Goal: Information Seeking & Learning: Learn about a topic

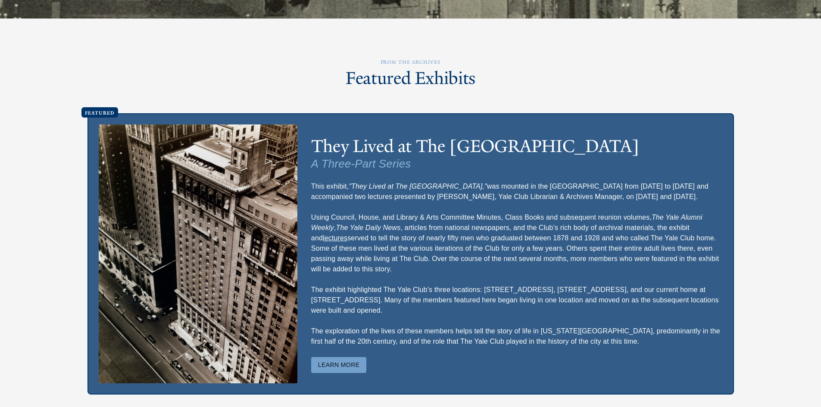
scroll to position [2198, 0]
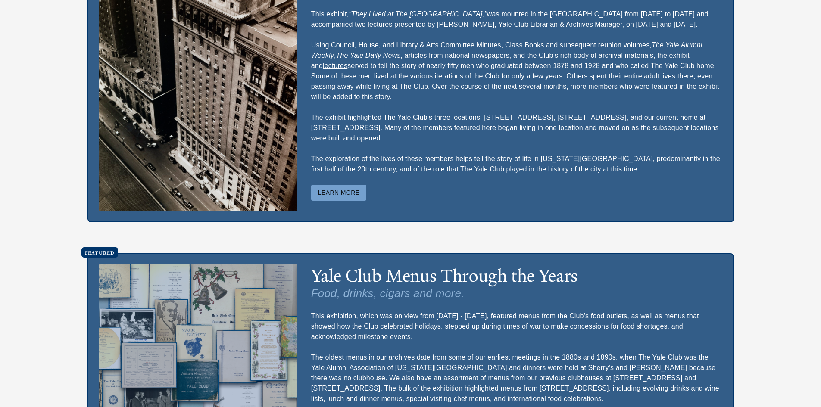
click at [356, 201] on button "Learn More" at bounding box center [339, 193] width 56 height 16
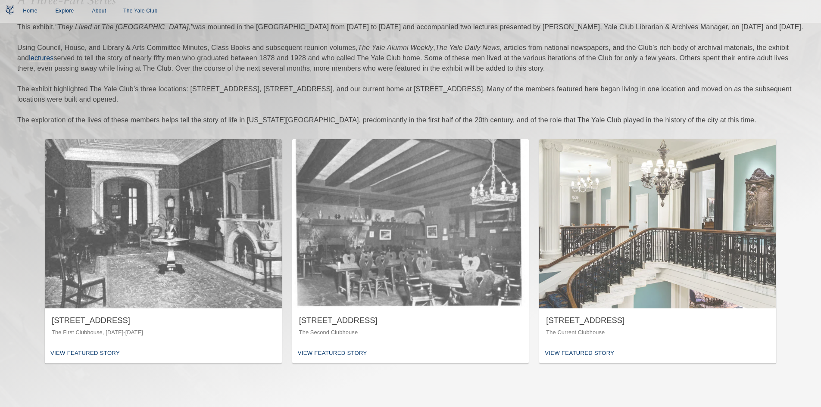
scroll to position [172, 0]
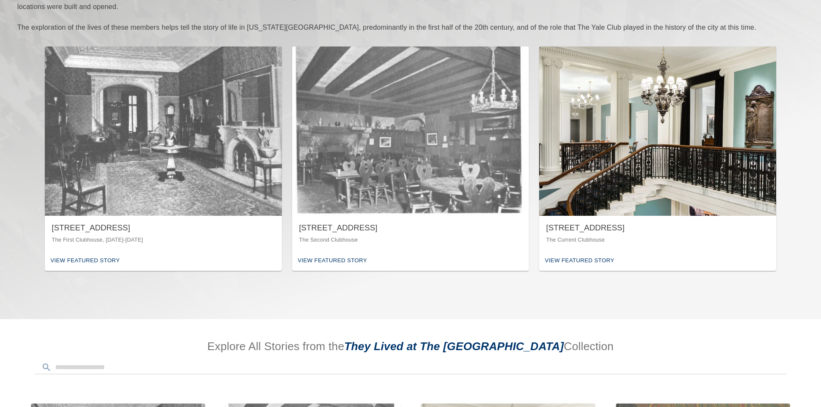
click at [599, 225] on div "[STREET_ADDRESS]" at bounding box center [657, 228] width 223 height 11
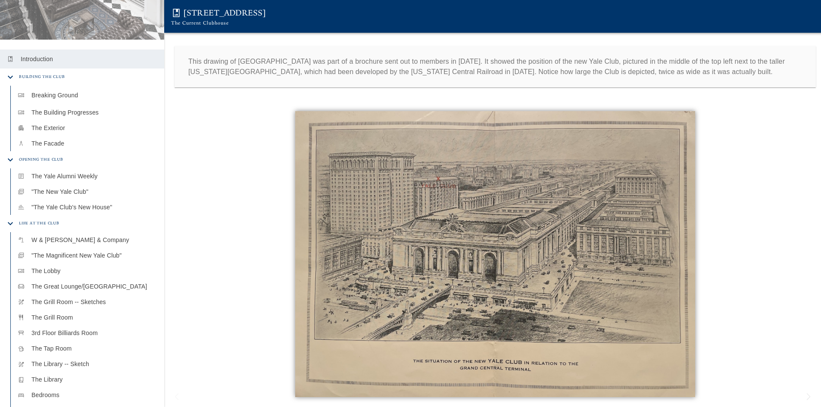
scroll to position [388, 0]
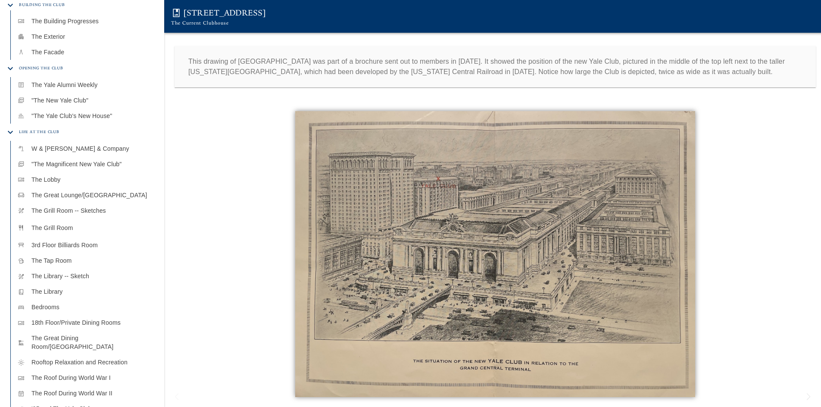
click at [79, 224] on p "The Grill Room" at bounding box center [94, 228] width 126 height 9
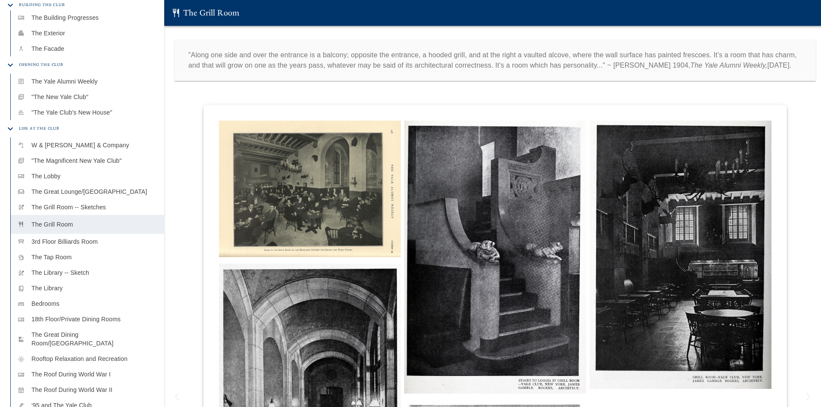
scroll to position [384, 0]
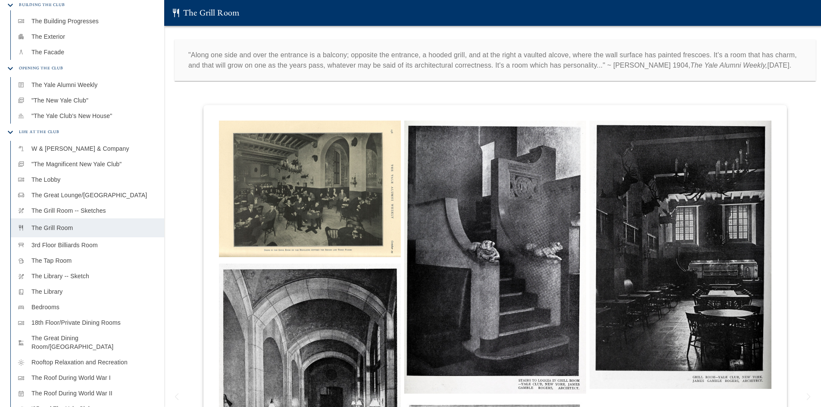
click at [304, 178] on img at bounding box center [310, 189] width 182 height 137
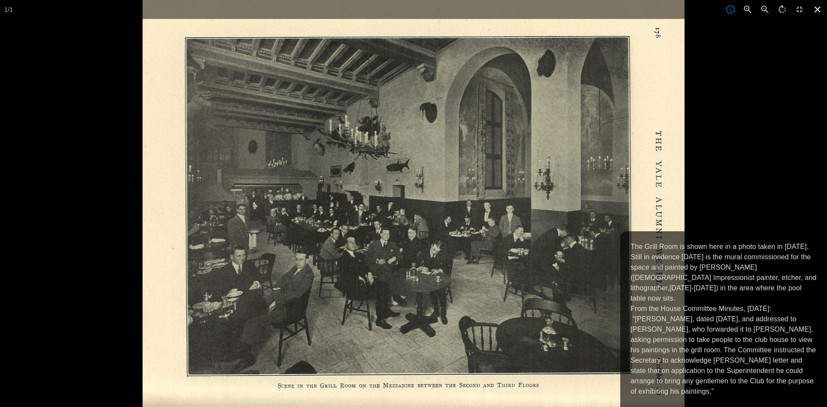
click at [815, 10] on icon at bounding box center [817, 9] width 19 height 19
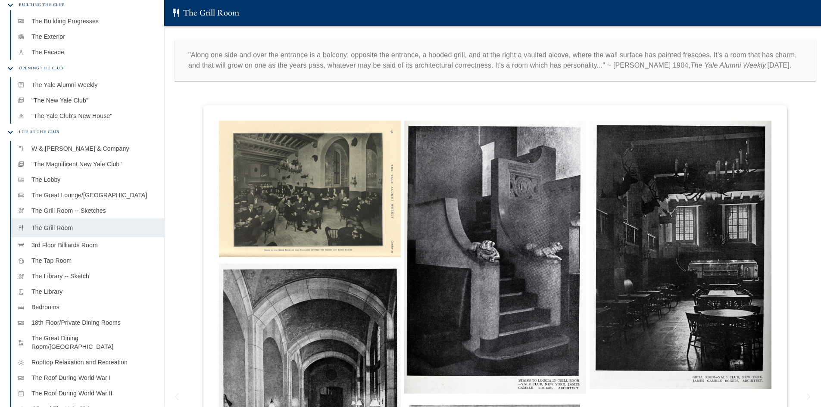
click at [665, 214] on img at bounding box center [681, 255] width 182 height 268
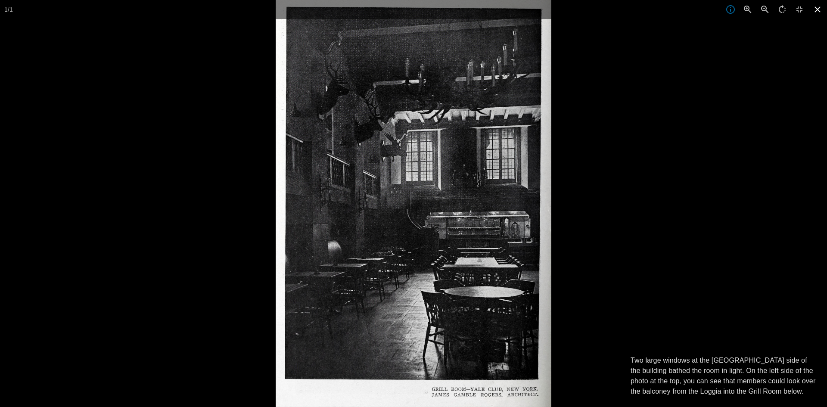
click at [814, 9] on icon at bounding box center [817, 9] width 19 height 19
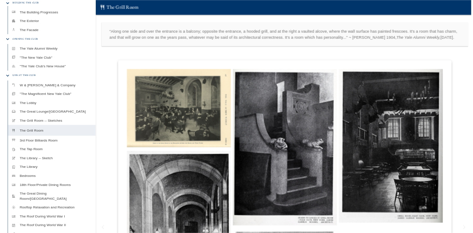
scroll to position [129, 0]
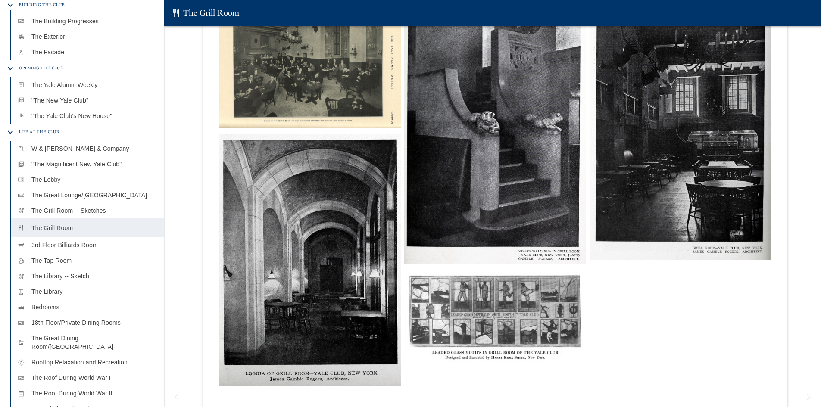
click at [354, 260] on img at bounding box center [310, 259] width 182 height 251
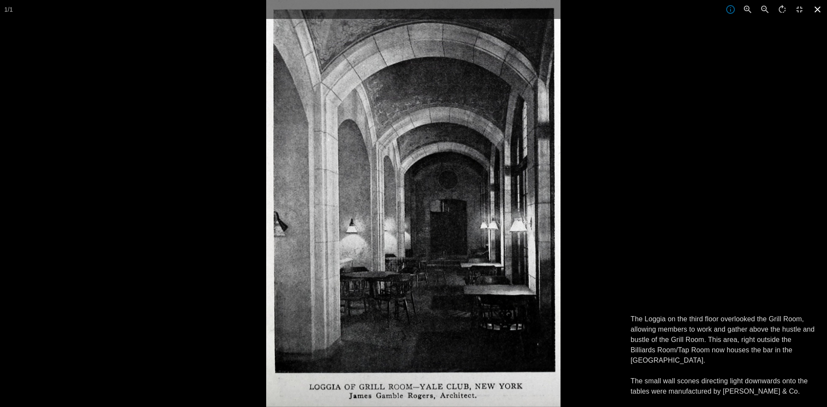
click at [818, 8] on icon at bounding box center [817, 9] width 19 height 19
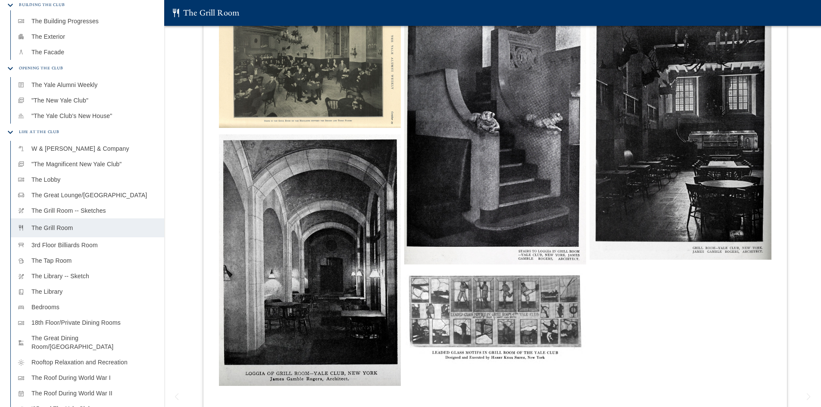
click at [368, 102] on img at bounding box center [310, 59] width 182 height 137
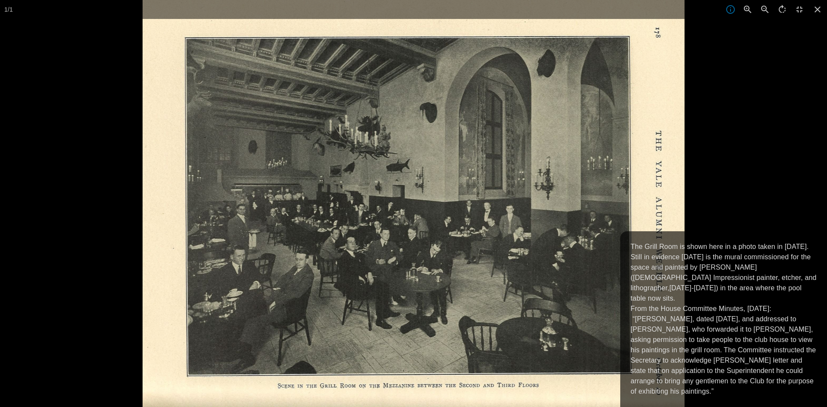
click at [773, 192] on div at bounding box center [556, 203] width 827 height 407
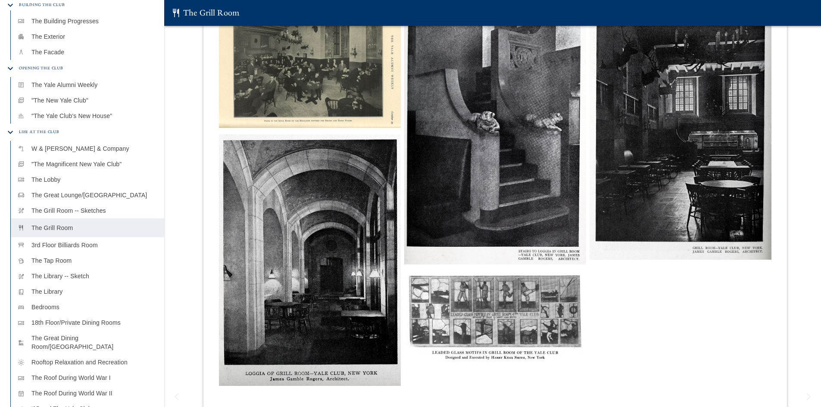
click at [338, 99] on img at bounding box center [310, 59] width 182 height 137
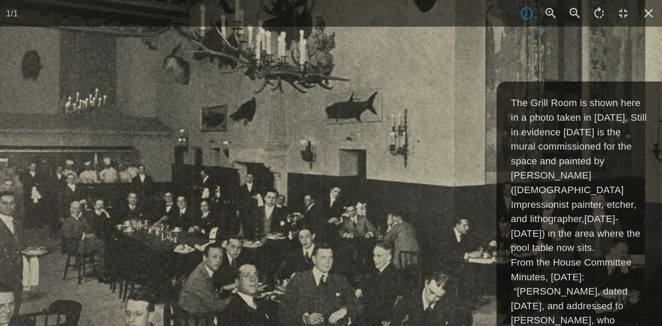
scroll to position [140, 0]
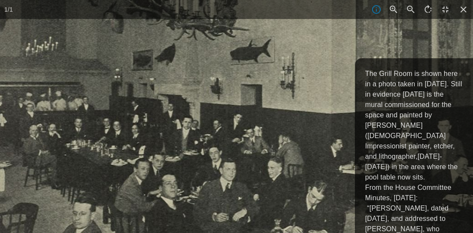
drag, startPoint x: 265, startPoint y: 130, endPoint x: 309, endPoint y: 121, distance: 43.9
click at [309, 121] on img at bounding box center [277, 116] width 939 height 705
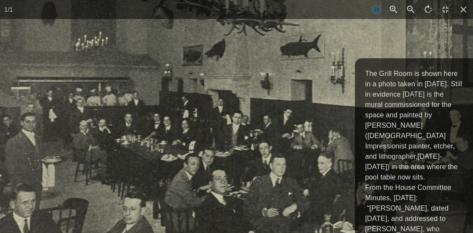
drag, startPoint x: 126, startPoint y: 123, endPoint x: 183, endPoint y: 118, distance: 57.1
click at [183, 118] on img at bounding box center [327, 111] width 939 height 705
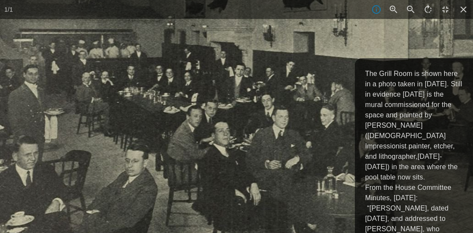
drag, startPoint x: 114, startPoint y: 64, endPoint x: 230, endPoint y: 113, distance: 126.1
click at [230, 113] on img at bounding box center [330, 63] width 939 height 705
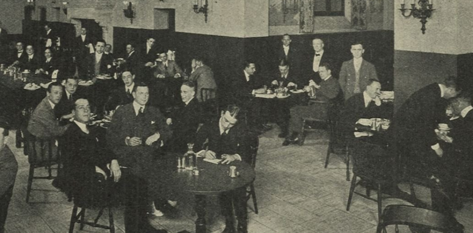
drag, startPoint x: 263, startPoint y: 131, endPoint x: 117, endPoint y: 107, distance: 147.6
click at [117, 107] on img at bounding box center [190, 40] width 939 height 705
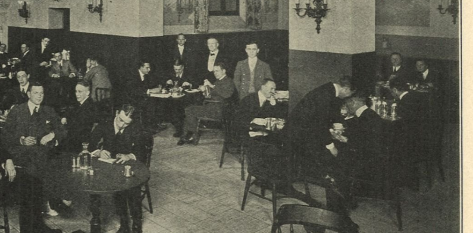
drag, startPoint x: 319, startPoint y: 125, endPoint x: 206, endPoint y: 124, distance: 112.9
click at [206, 124] on img at bounding box center [85, 40] width 939 height 705
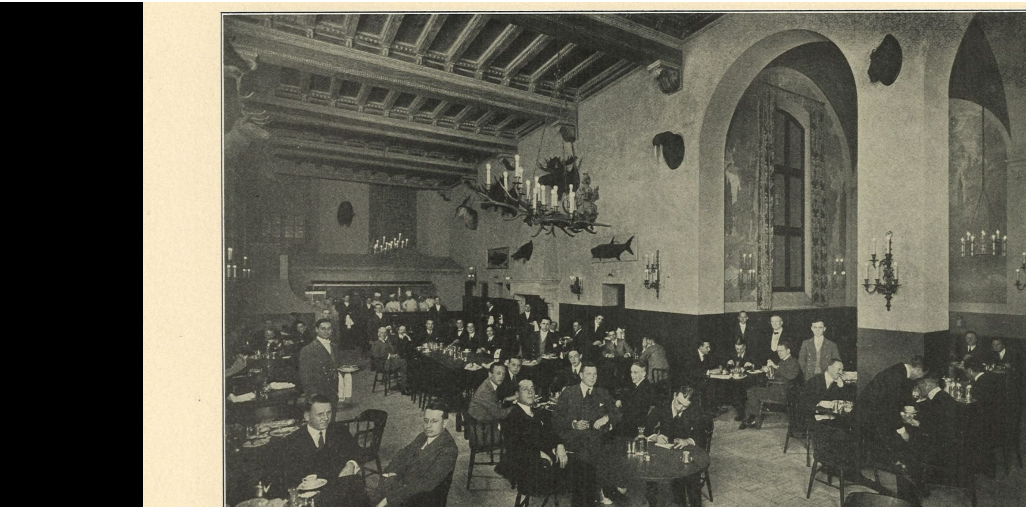
scroll to position [127, 0]
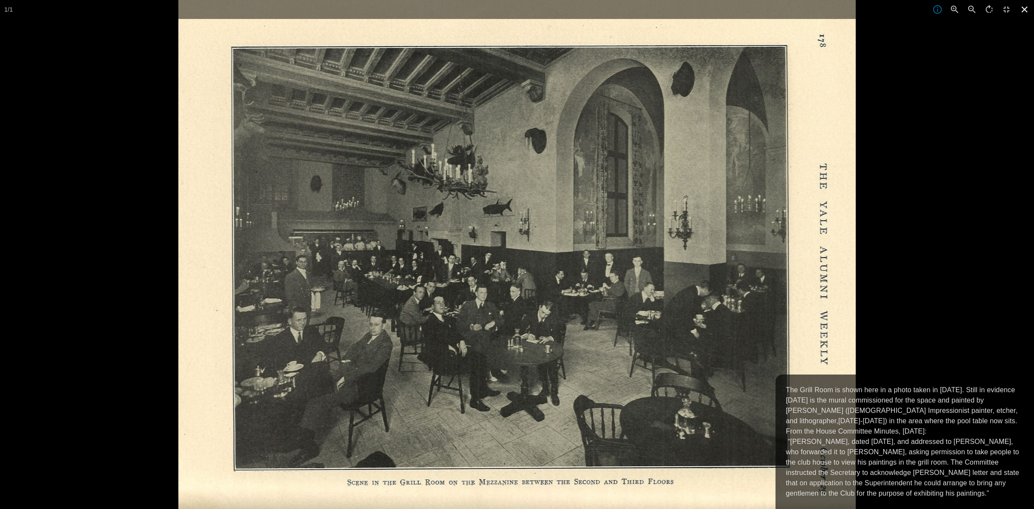
click at [820, 9] on icon at bounding box center [1024, 9] width 19 height 19
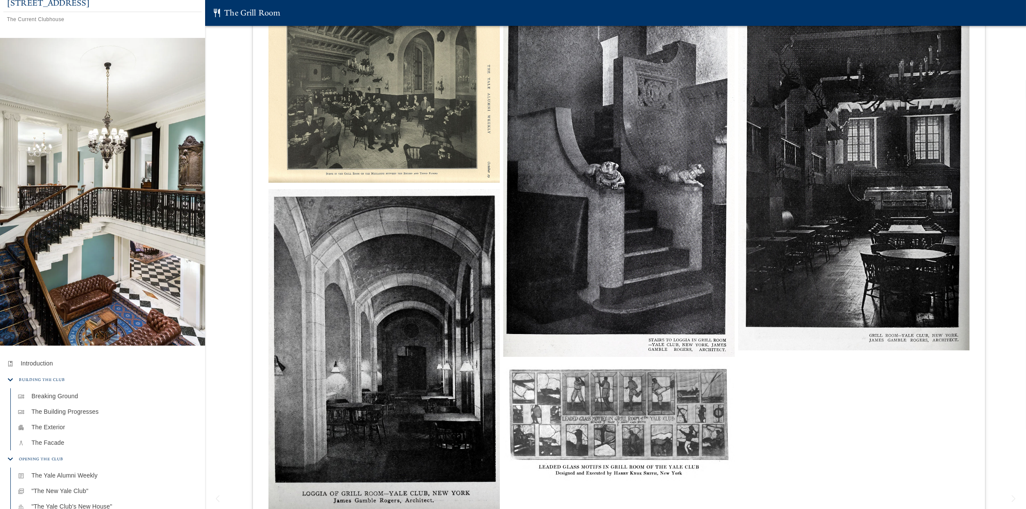
scroll to position [0, 0]
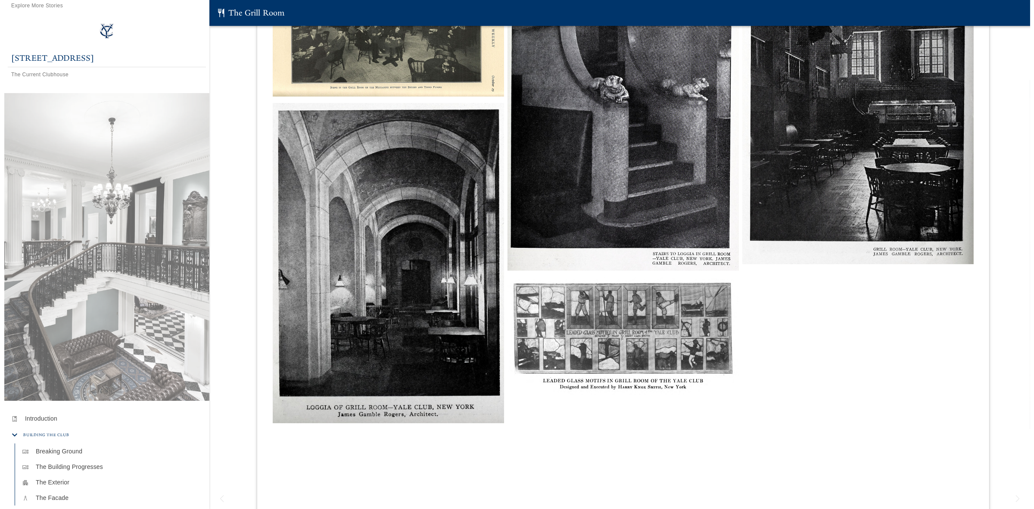
scroll to position [323, 0]
